Goal: Information Seeking & Learning: Learn about a topic

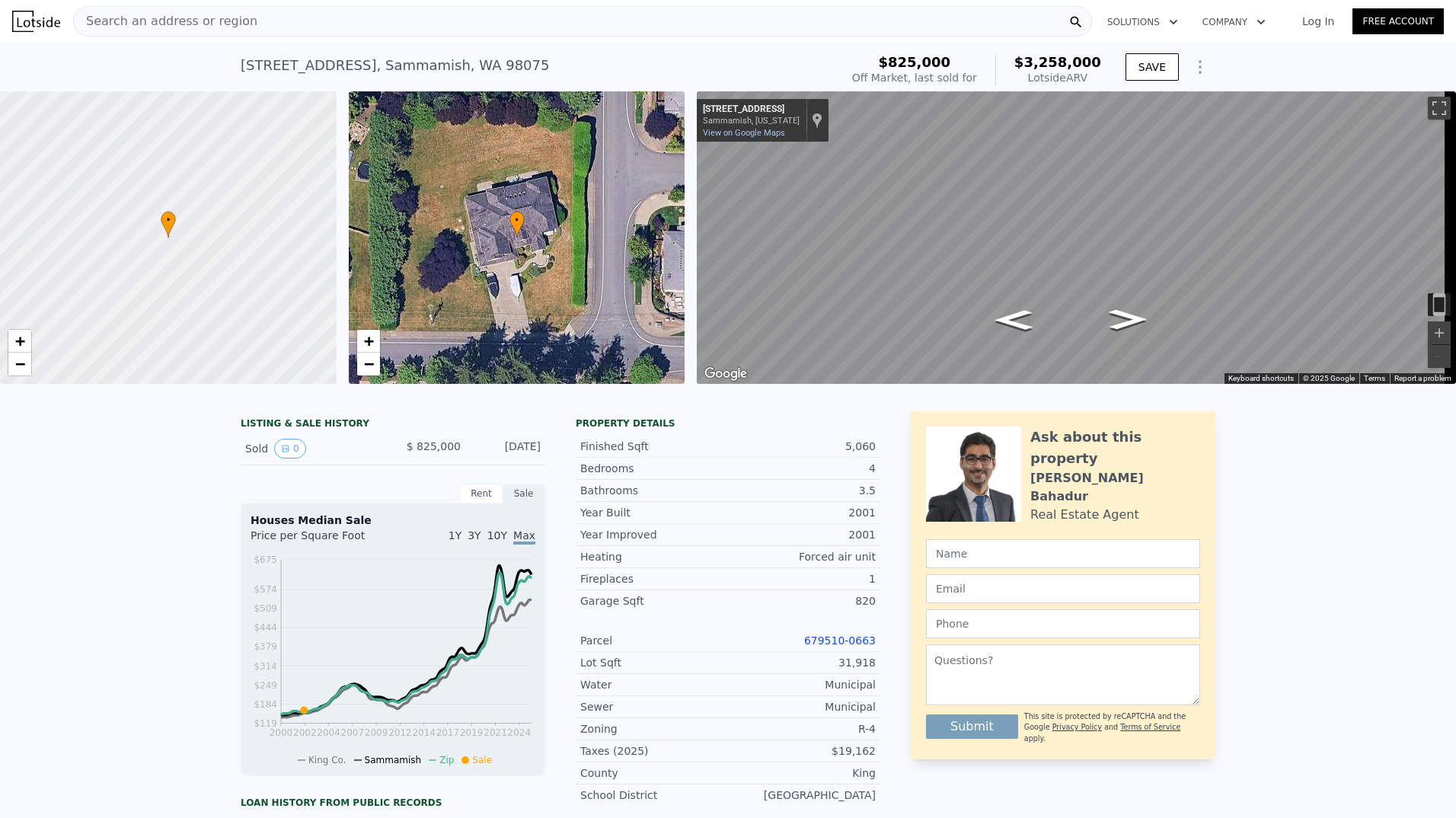
click at [1193, 72] on icon "Show Options" at bounding box center [1200, 67] width 19 height 19
click at [1358, 590] on div "LISTING & SALE HISTORY Sold 0 $ 825,000 [DATE] Rent Sale Rent over time Price p…" at bounding box center [728, 751] width 1456 height 705
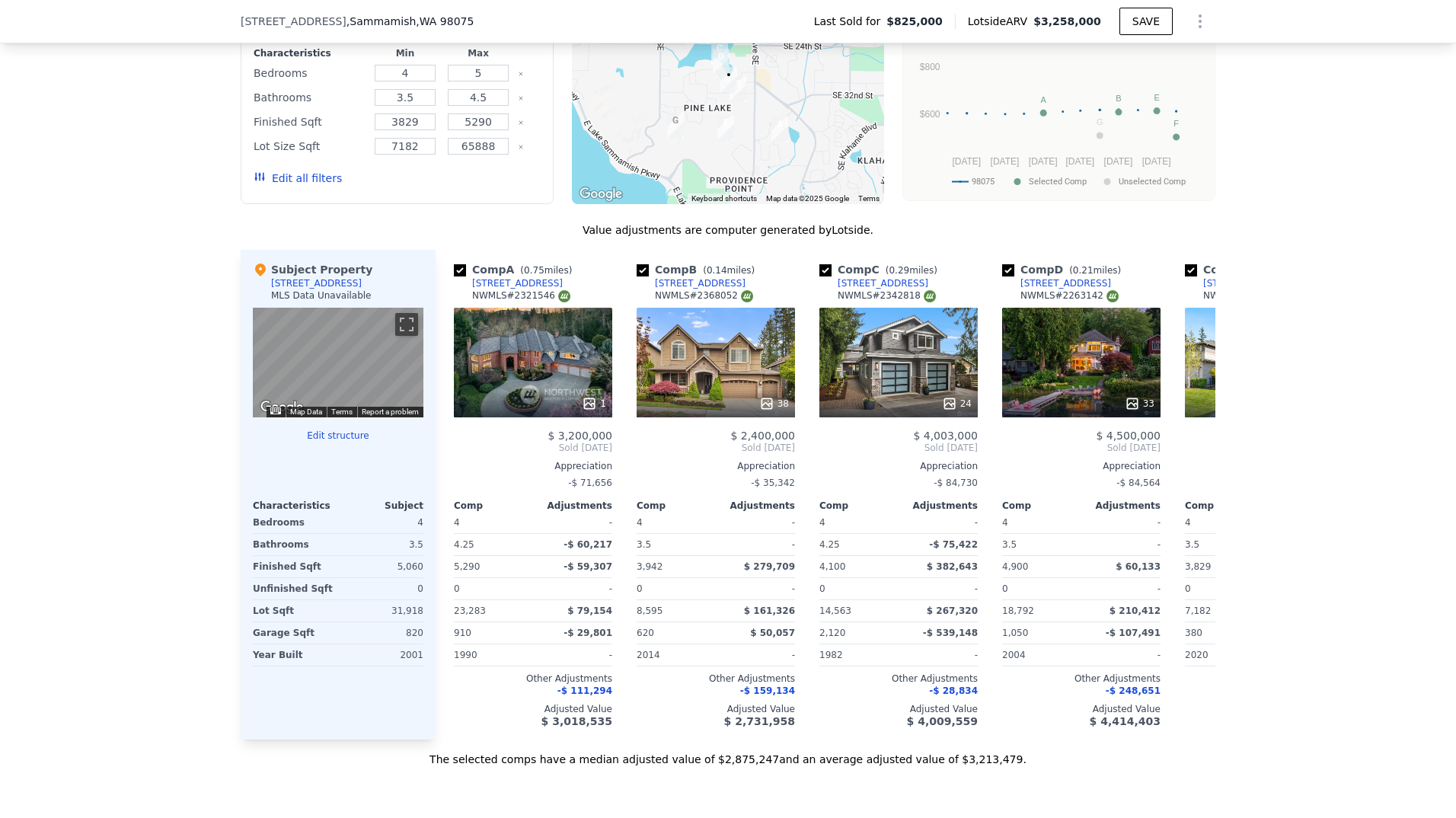
click at [74, 432] on div "We found 7 sales that match your search Filters Map Prices Modify Comp Filters …" at bounding box center [728, 338] width 1456 height 859
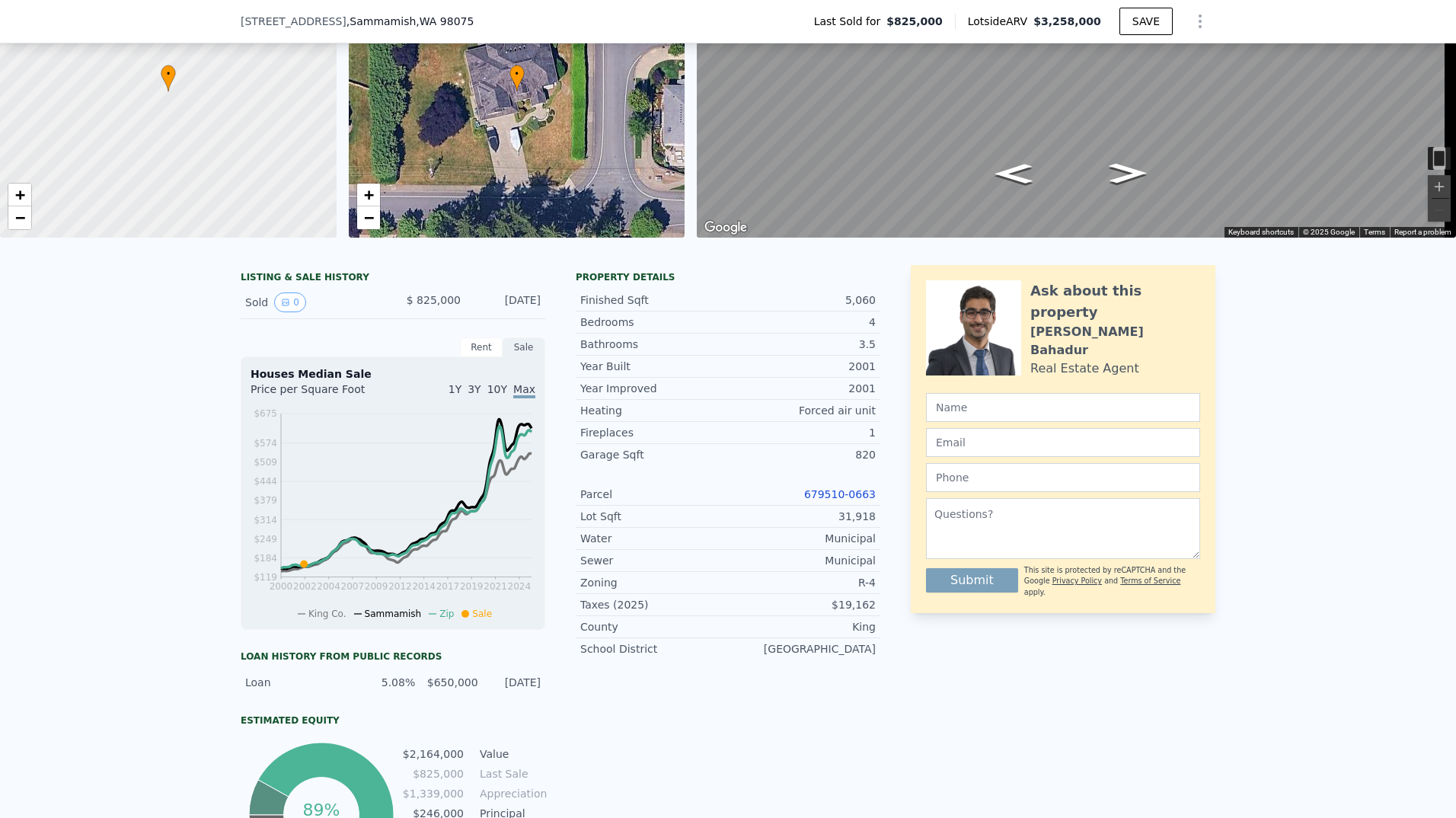
scroll to position [70, 0]
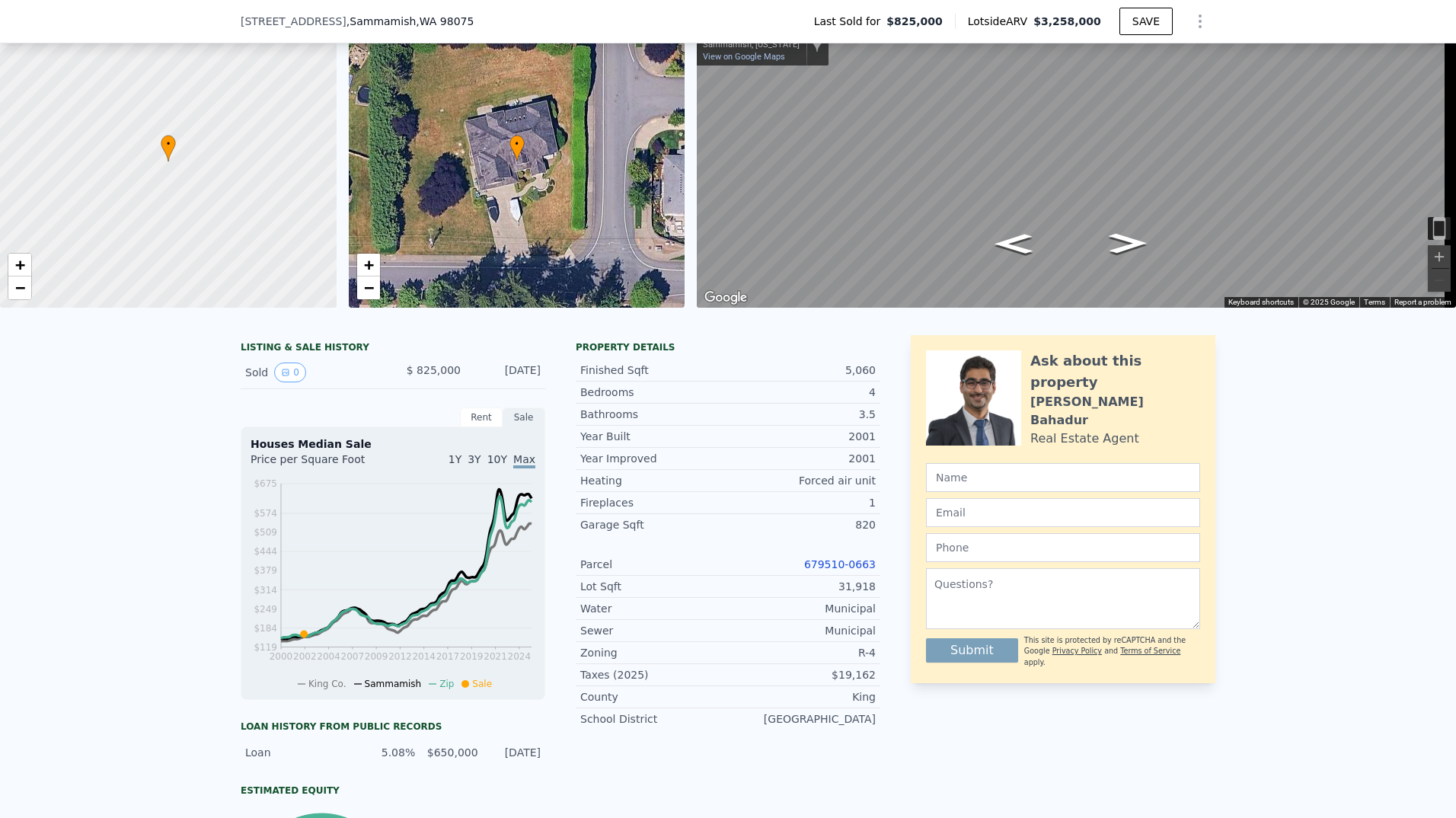
click at [1344, 323] on div at bounding box center [728, 315] width 1456 height 15
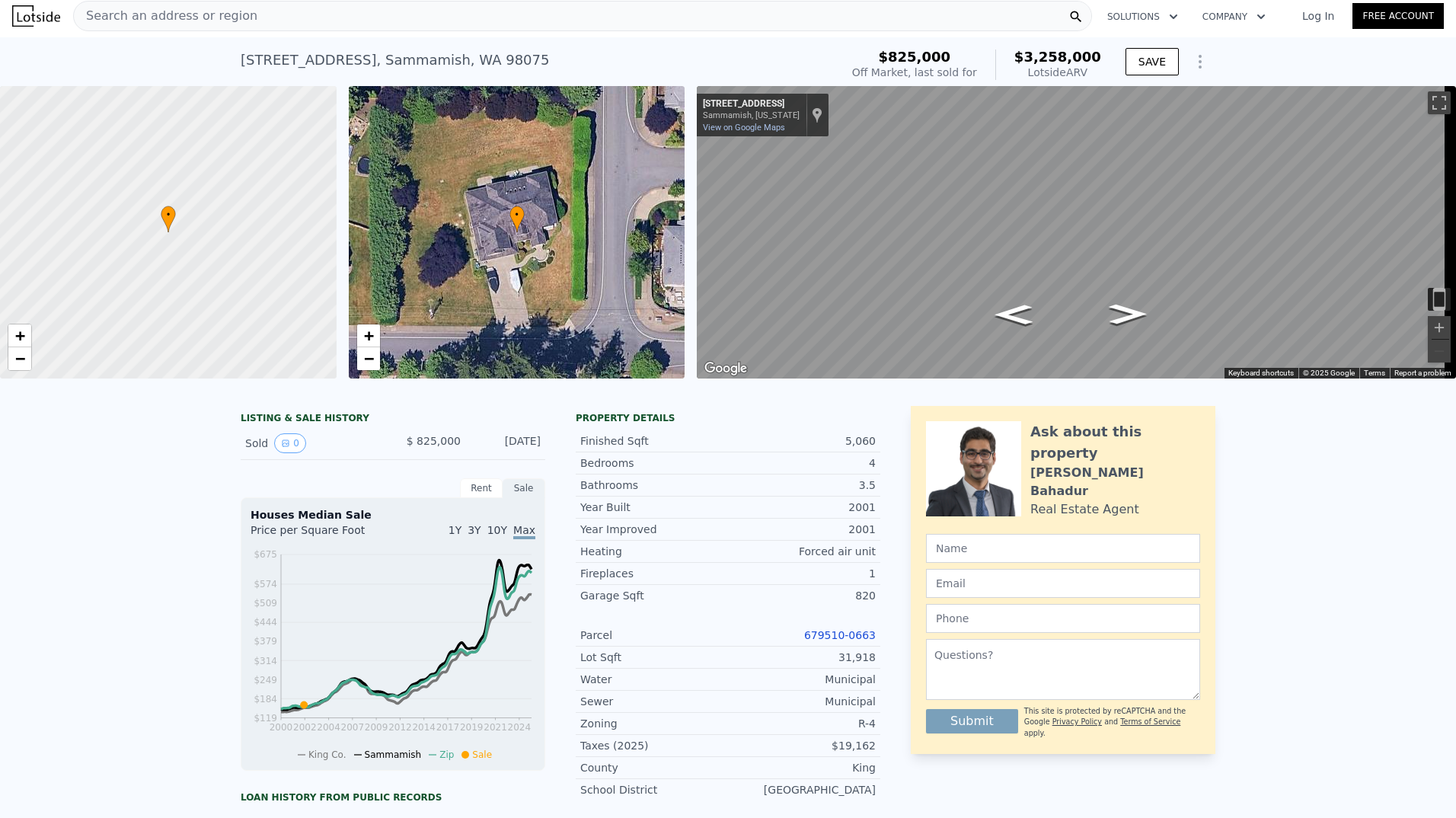
scroll to position [0, 0]
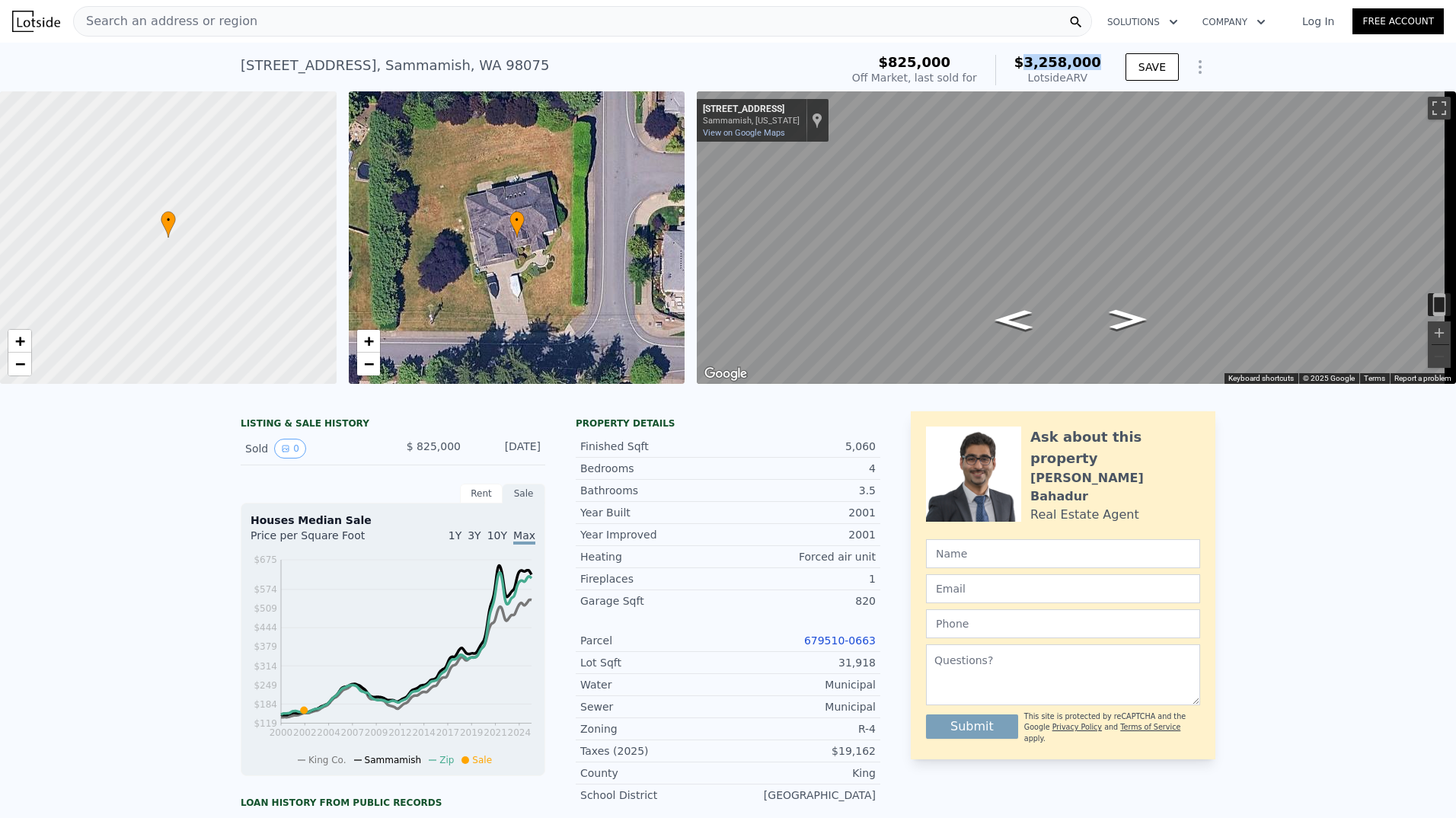
drag, startPoint x: 1037, startPoint y: 62, endPoint x: 1103, endPoint y: 58, distance: 66.1
click at [1103, 58] on div "$825,000 Off Market, last sold for $3,258,000 Lotside ARV" at bounding box center [977, 70] width 262 height 43
click at [1310, 499] on div "LISTING & SALE HISTORY Sold 0 $ 825,000 [DATE] Rent Sale Rent over time Price p…" at bounding box center [728, 751] width 1456 height 705
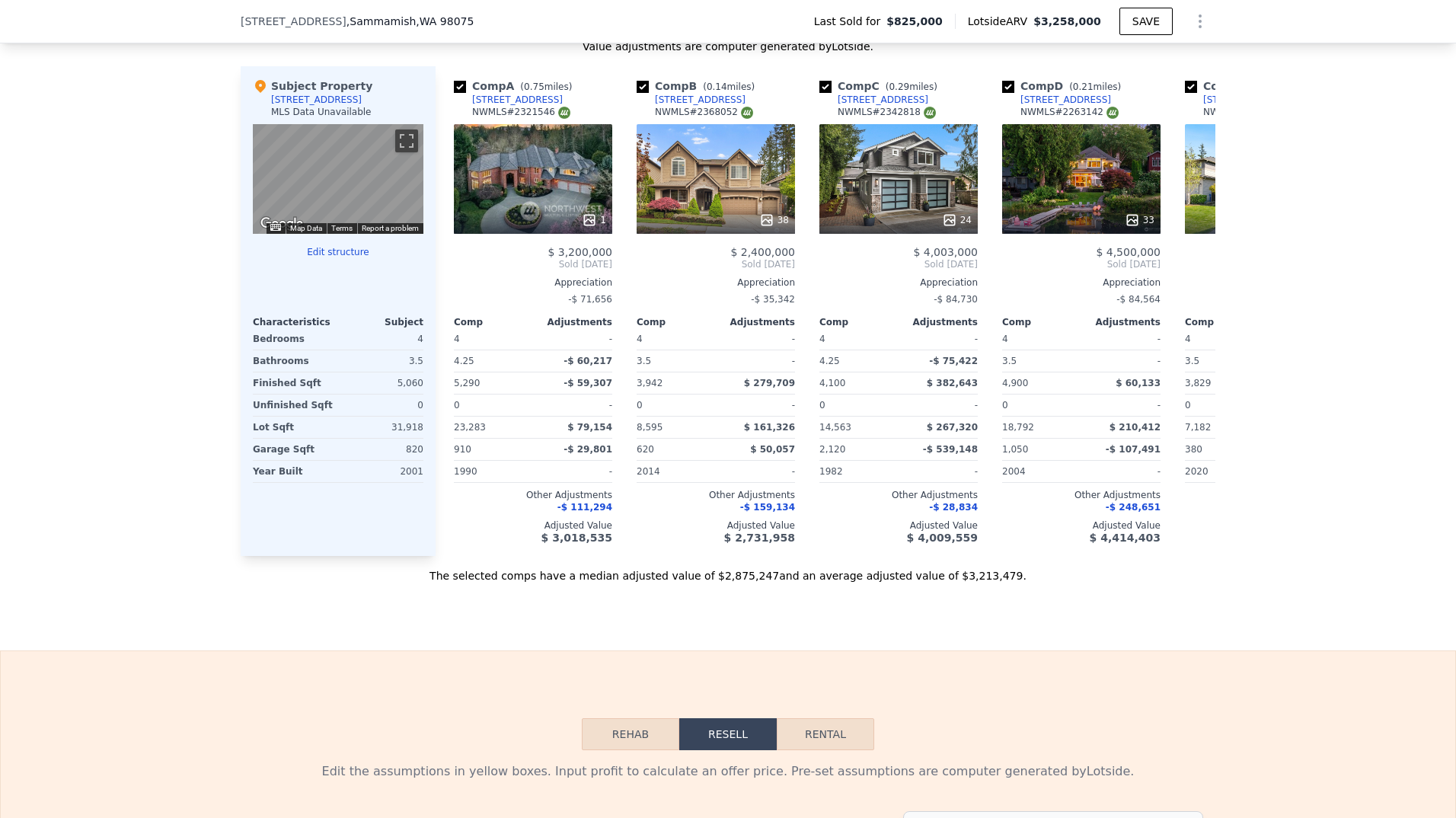
scroll to position [1365, 0]
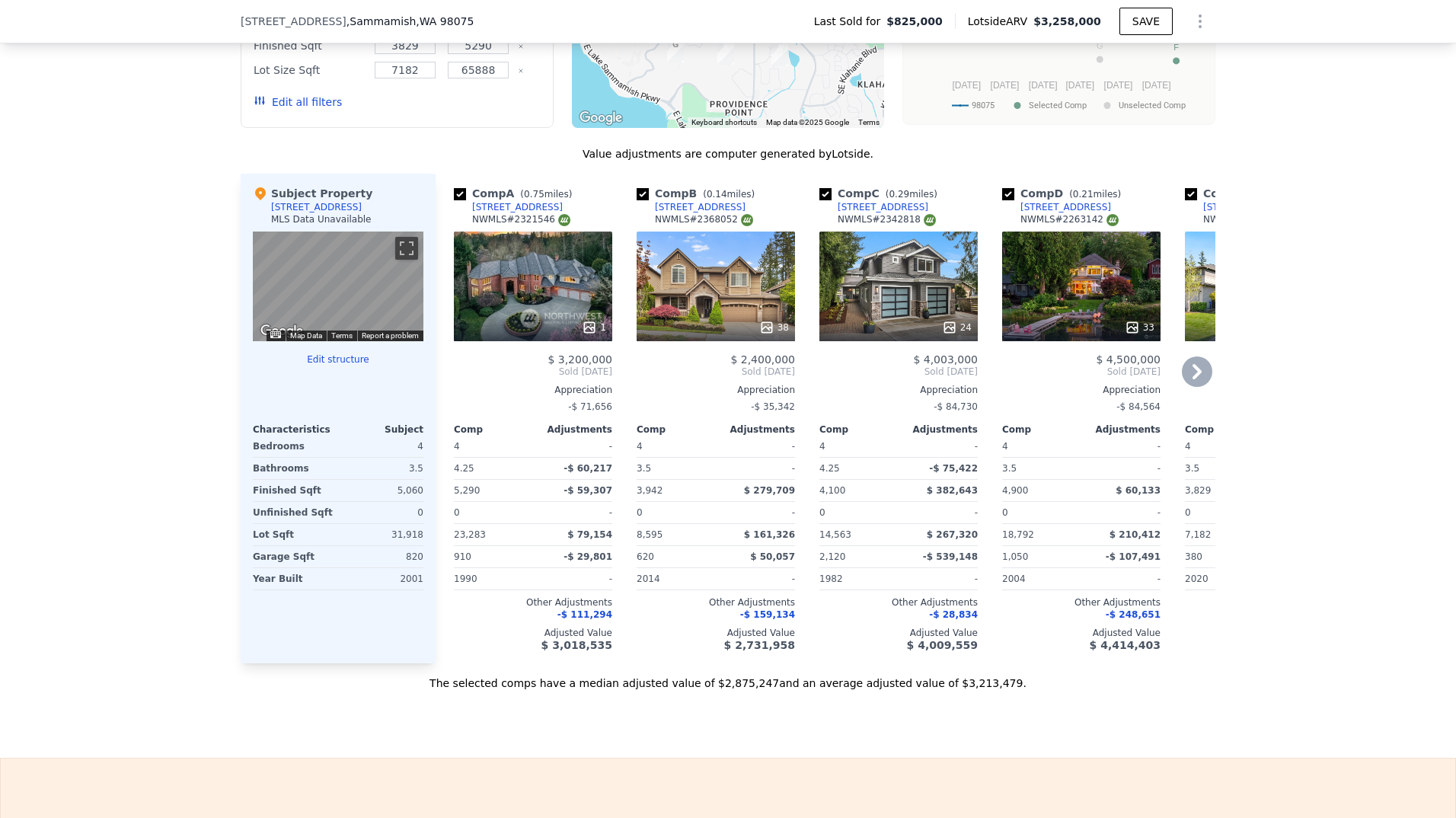
click at [1193, 379] on icon at bounding box center [1197, 372] width 9 height 15
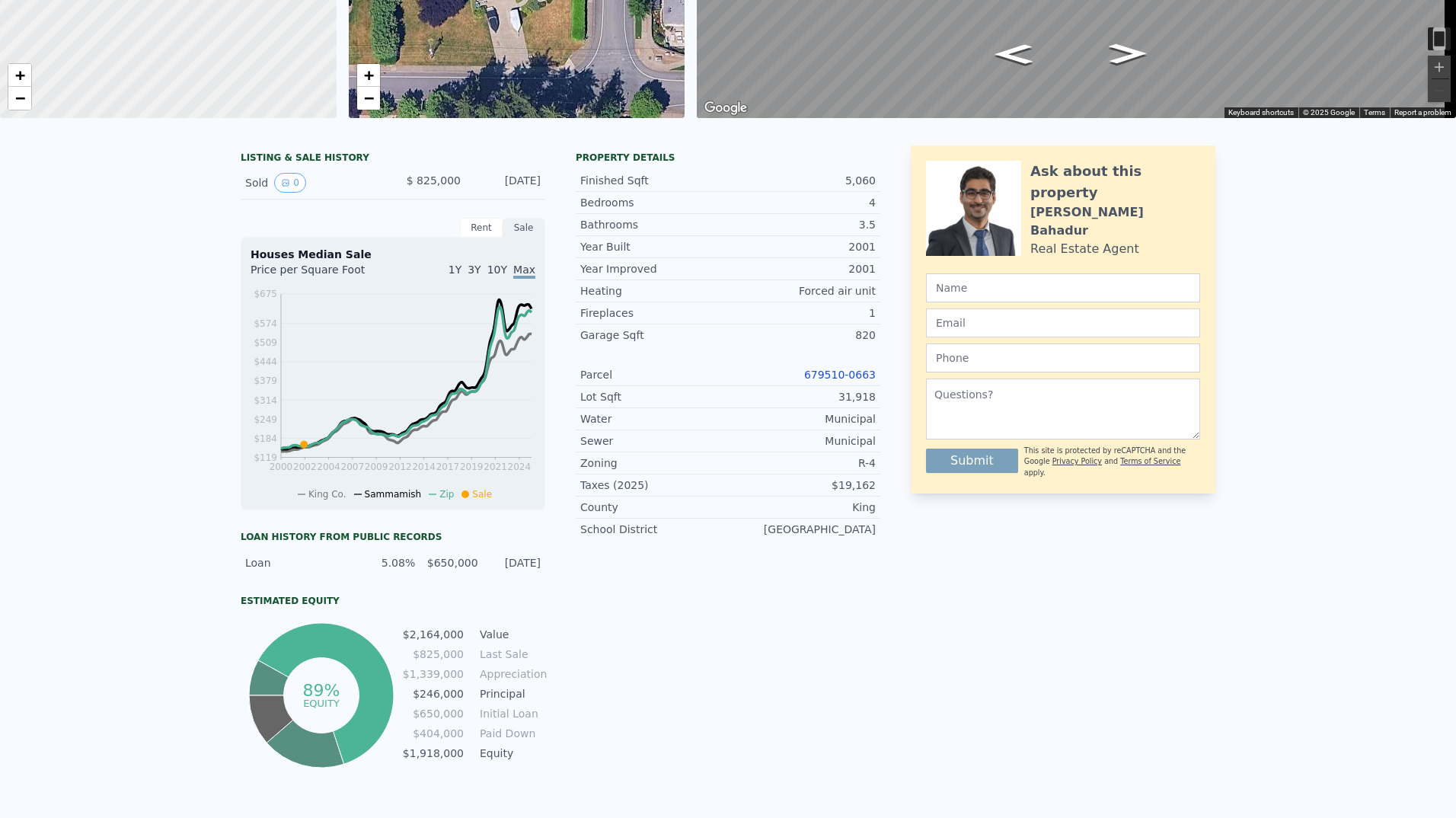
scroll to position [0, 0]
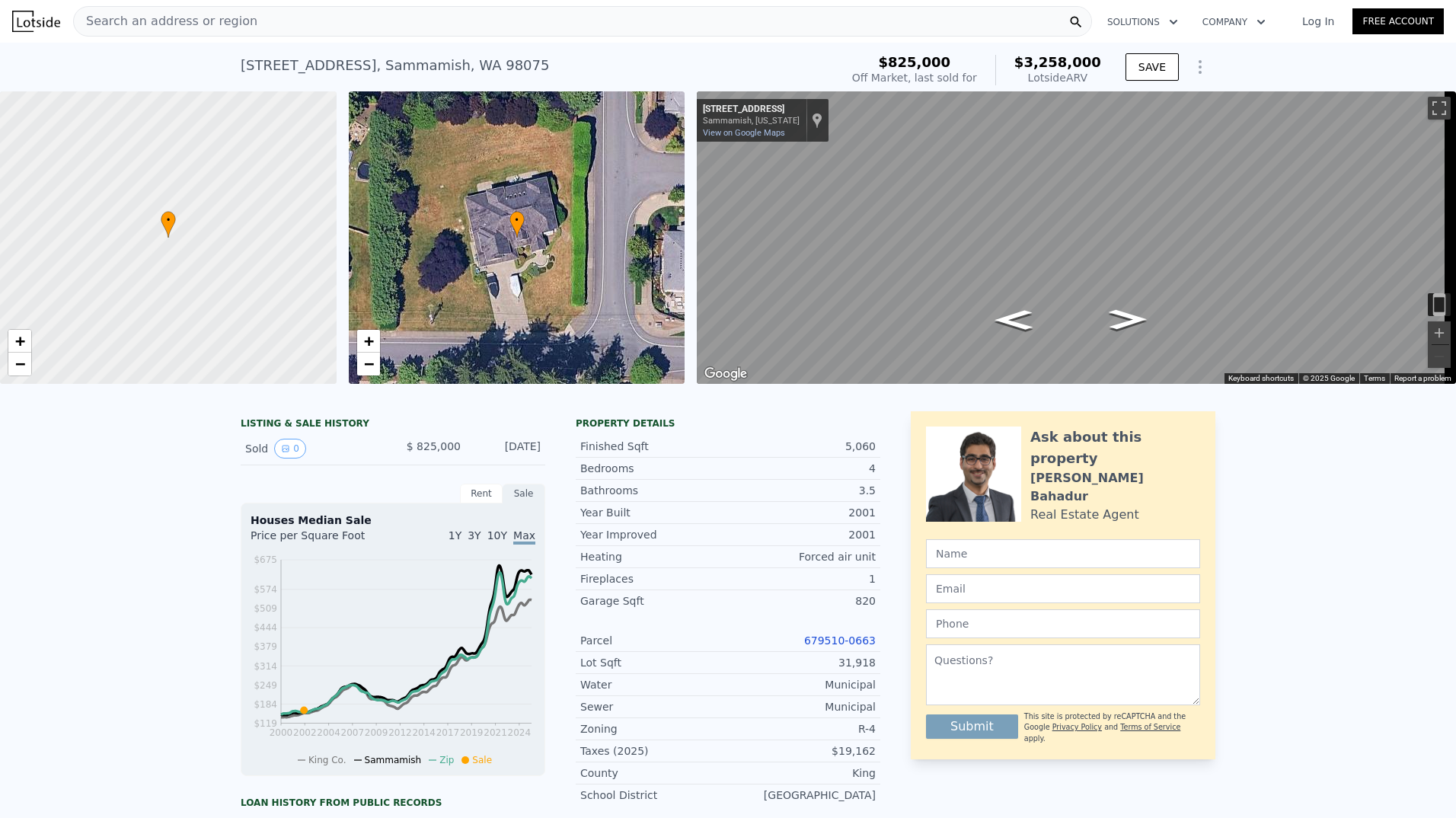
click at [1050, 83] on div "Lotside ARV" at bounding box center [1058, 78] width 87 height 15
click at [1391, 626] on div "LISTING & SALE HISTORY Sold 0 $ 825,000 [DATE] Rent Sale Rent over time Price p…" at bounding box center [728, 751] width 1456 height 705
click at [1141, 15] on button "Solutions" at bounding box center [1143, 22] width 96 height 28
click at [1189, 121] on link "Wholesaler Solutions" at bounding box center [1181, 114] width 171 height 28
